Goal: Task Accomplishment & Management: Use online tool/utility

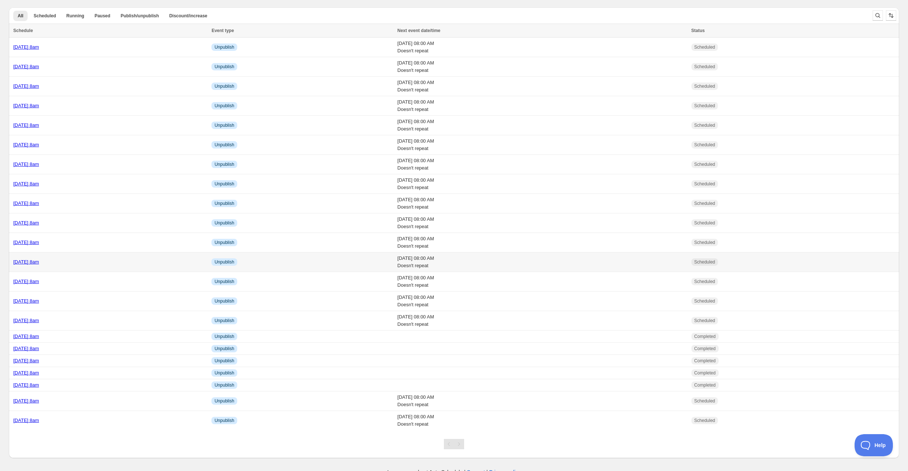
click at [124, 263] on div "[DATE] 8am" at bounding box center [110, 261] width 194 height 7
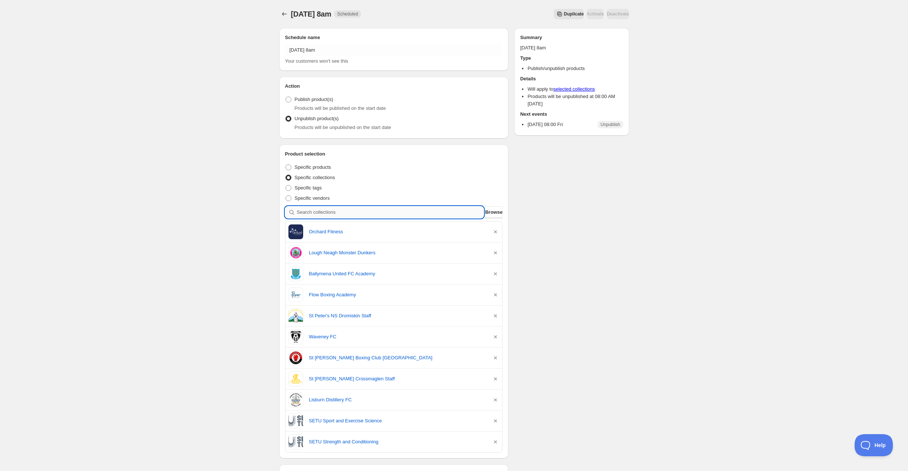
click at [379, 212] on input "search" at bounding box center [390, 212] width 187 height 12
type input "n"
